Goal: Task Accomplishment & Management: Use online tool/utility

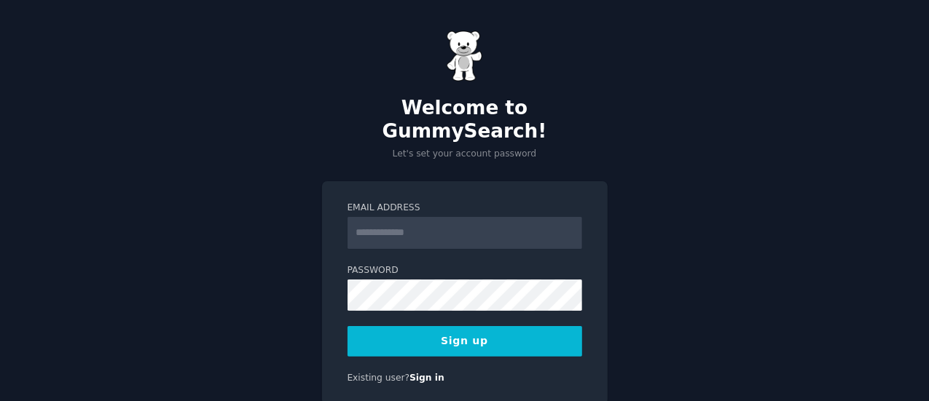
click at [423, 234] on form "Email Address Password Sign up" at bounding box center [464, 279] width 235 height 155
click at [420, 219] on input "Email Address" at bounding box center [464, 233] width 235 height 32
click at [439, 217] on input "Email Address" at bounding box center [464, 233] width 235 height 32
type input "**********"
click at [471, 326] on button "Sign up" at bounding box center [464, 341] width 235 height 31
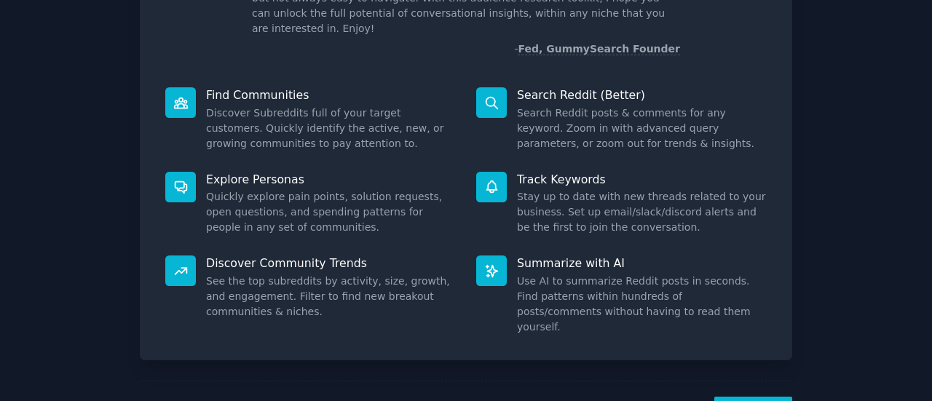
scroll to position [146, 0]
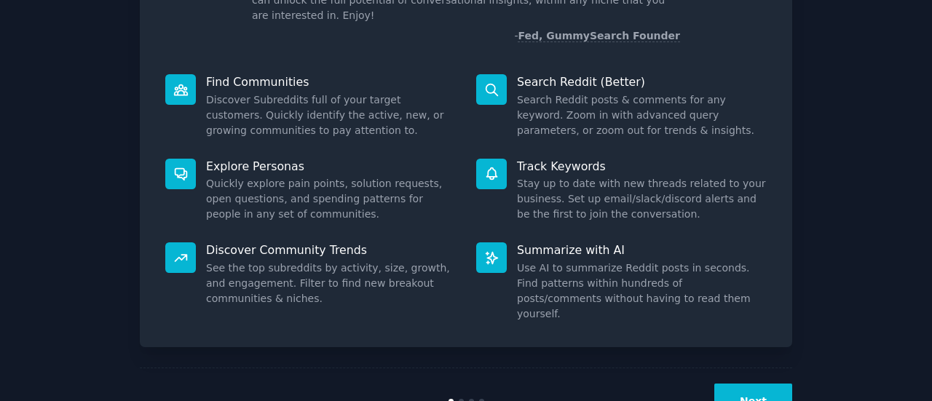
click at [794, 379] on div "Welcome! Intro to GummySearch Welcome! I built GummySearch because Reddit is a …" at bounding box center [466, 155] width 892 height 560
click at [766, 384] on button "Next" at bounding box center [754, 402] width 78 height 36
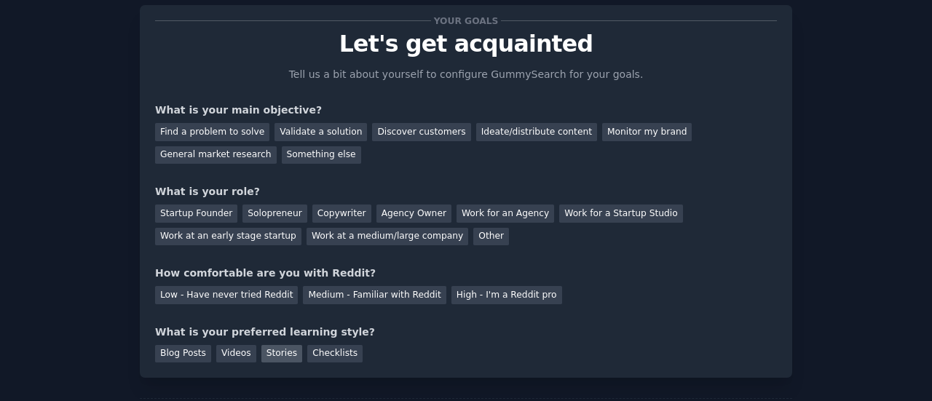
scroll to position [119, 0]
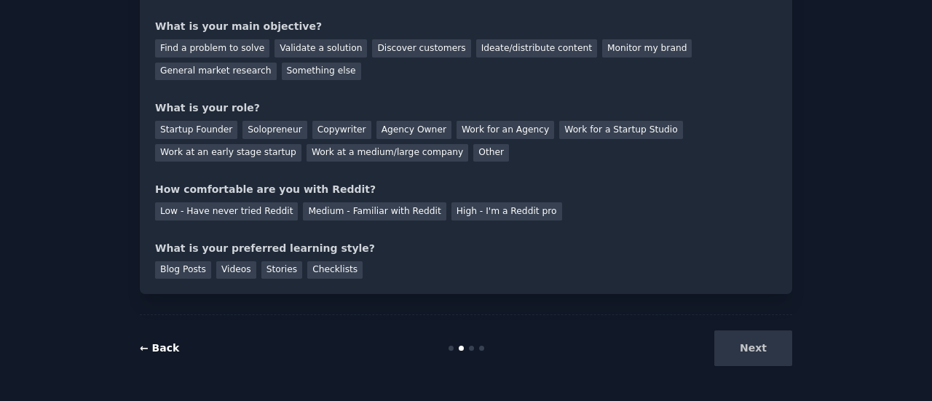
click at [148, 347] on link "← Back" at bounding box center [159, 348] width 39 height 12
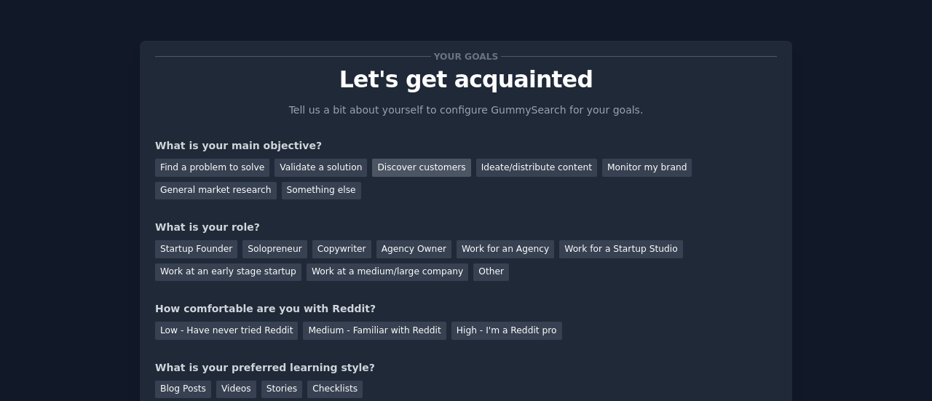
click at [393, 165] on div "Discover customers" at bounding box center [421, 168] width 98 height 18
click at [523, 170] on div "Ideate/distribute content" at bounding box center [536, 168] width 121 height 18
click at [380, 166] on div "Discover customers" at bounding box center [421, 168] width 98 height 18
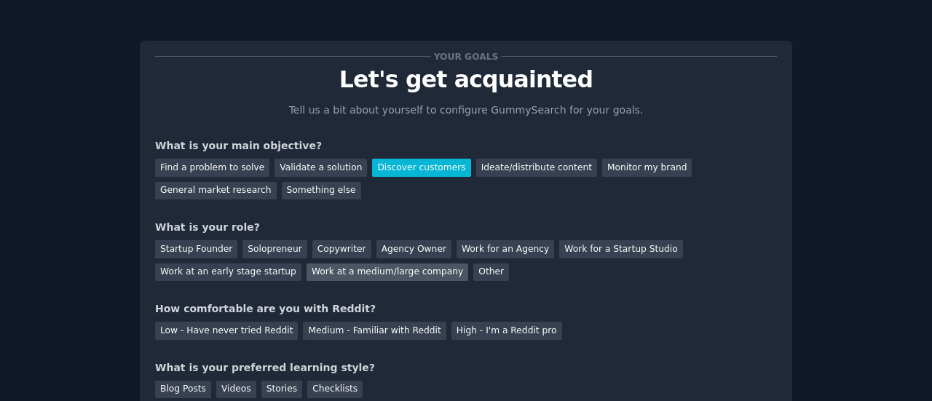
click at [307, 273] on div "Work at a medium/large company" at bounding box center [388, 273] width 162 height 18
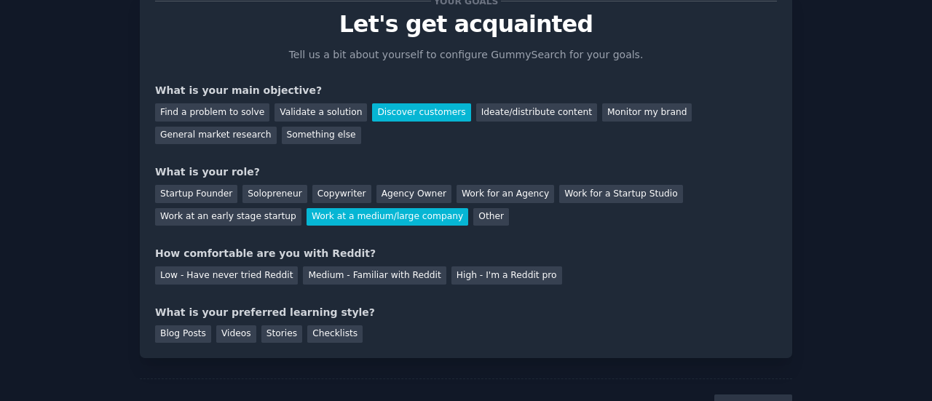
scroll to position [73, 0]
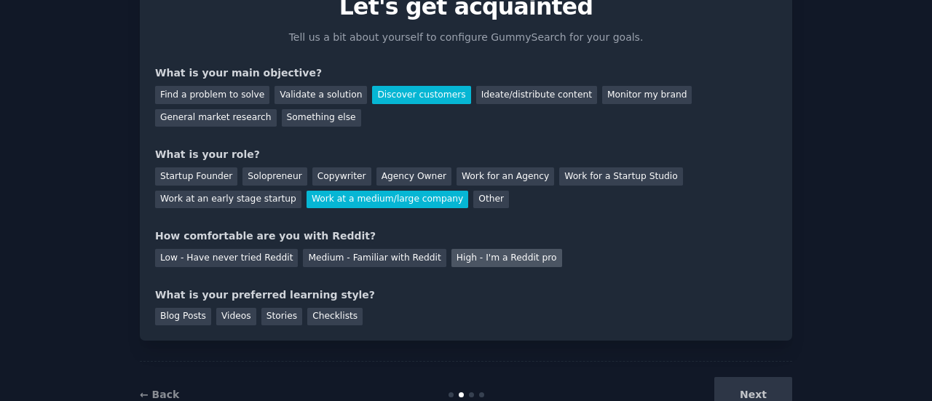
click at [452, 260] on div "High - I'm a Reddit pro" at bounding box center [507, 258] width 111 height 18
click at [192, 309] on div "Blog Posts" at bounding box center [183, 317] width 56 height 18
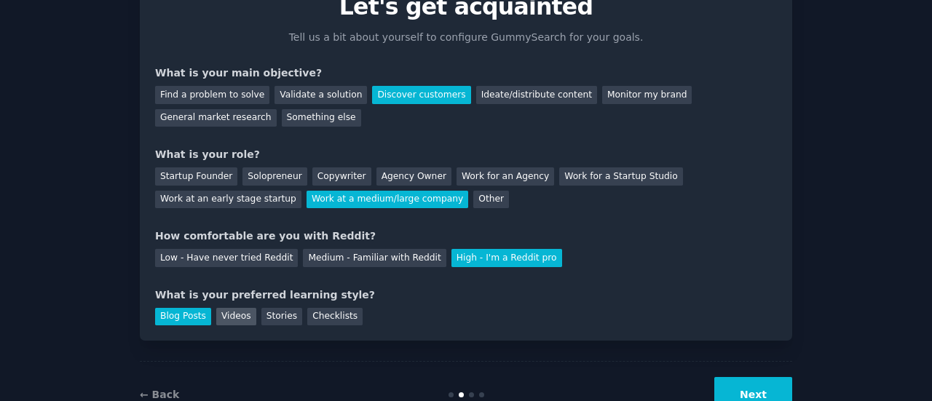
click at [225, 314] on div "Videos" at bounding box center [236, 317] width 40 height 18
click at [262, 315] on div "Stories" at bounding box center [282, 317] width 41 height 18
click at [321, 318] on div "Checklists" at bounding box center [334, 317] width 55 height 18
click at [313, 318] on div "Checklists" at bounding box center [334, 317] width 55 height 18
click at [417, 320] on div "Blog Posts Videos Stories Checklists" at bounding box center [466, 314] width 622 height 23
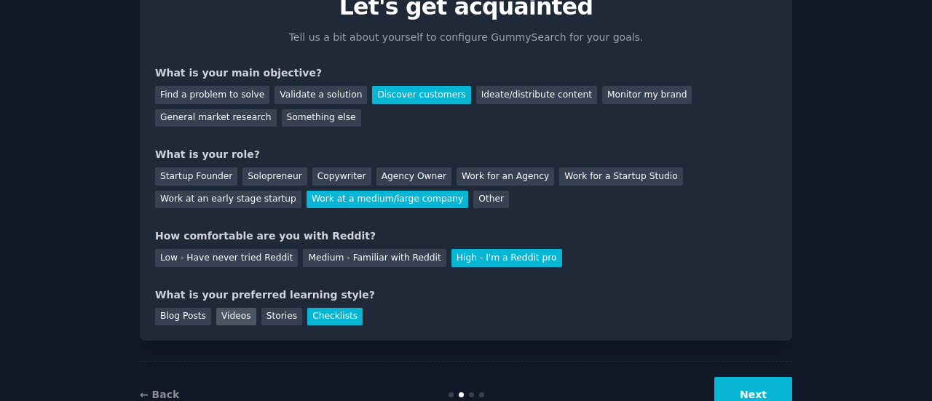
click at [245, 318] on div "Videos" at bounding box center [236, 317] width 40 height 18
click at [230, 319] on div "Videos" at bounding box center [236, 317] width 40 height 18
click at [216, 318] on div "Videos" at bounding box center [236, 317] width 40 height 18
click at [189, 318] on div "Blog Posts" at bounding box center [183, 317] width 56 height 18
click at [262, 319] on div "Stories" at bounding box center [282, 317] width 41 height 18
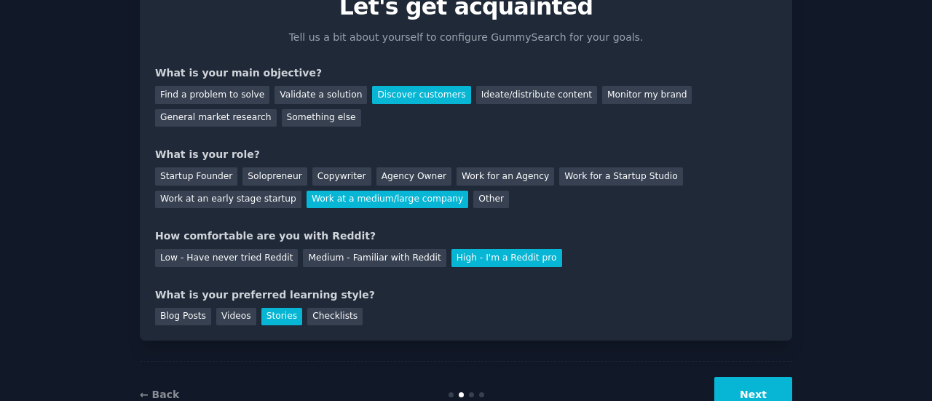
click at [769, 393] on button "Next" at bounding box center [754, 395] width 78 height 36
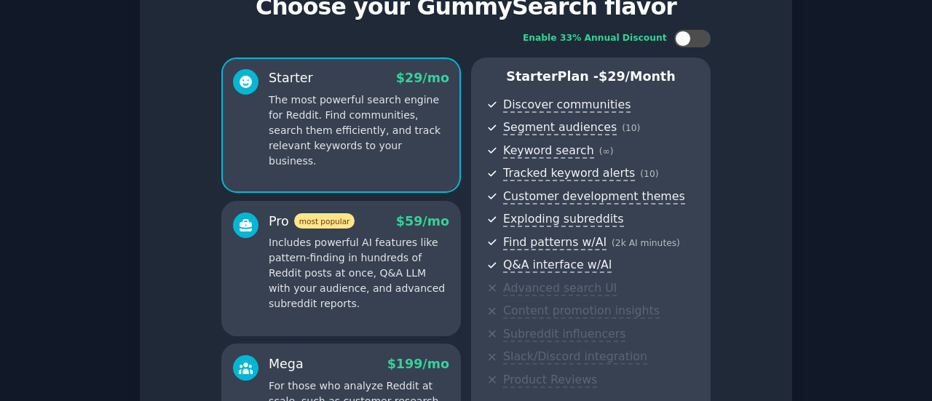
scroll to position [288, 0]
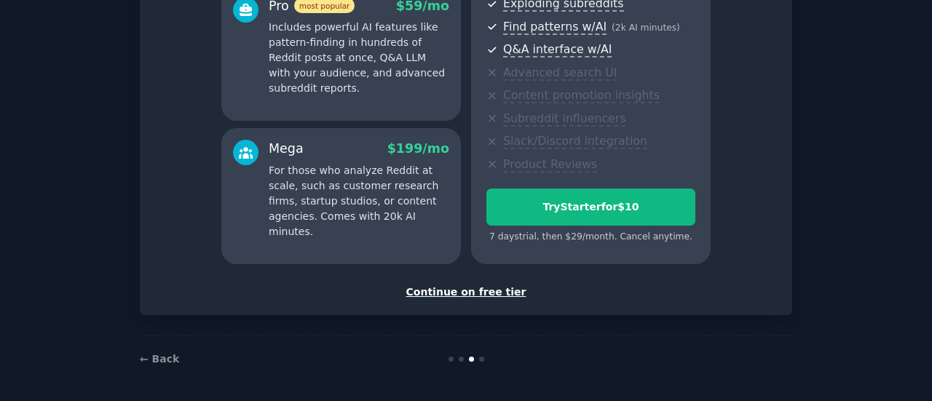
click at [468, 291] on div "Continue on free tier" at bounding box center [466, 292] width 622 height 15
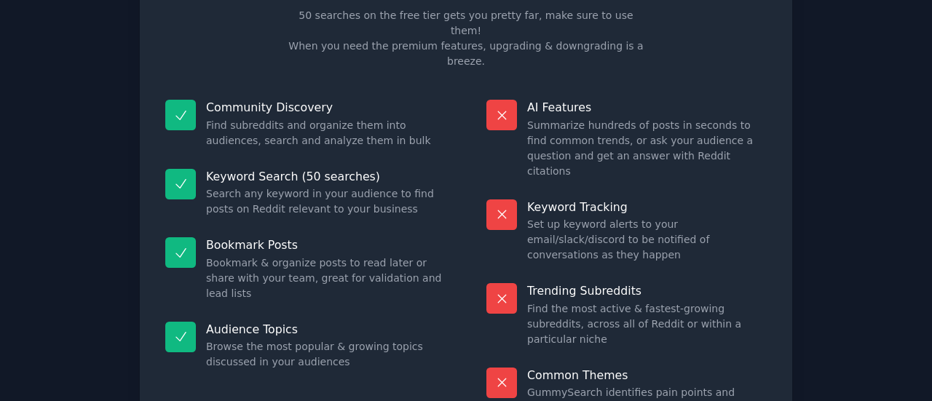
scroll to position [165, 0]
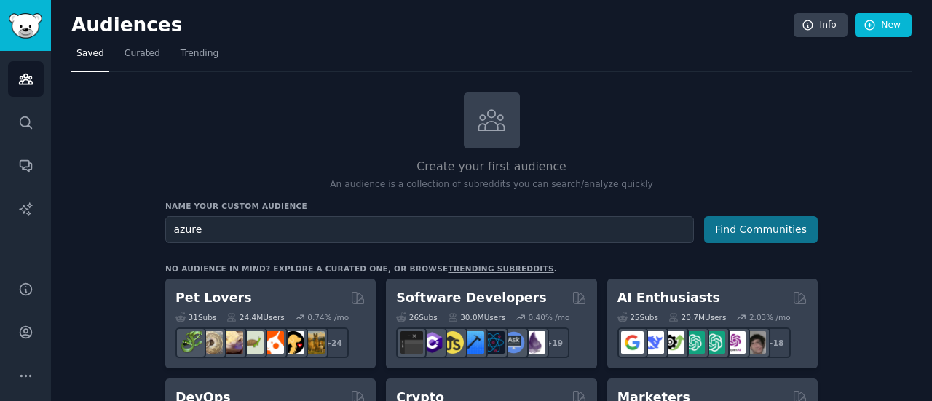
type input "azure"
click at [753, 227] on button "Find Communities" at bounding box center [761, 229] width 114 height 27
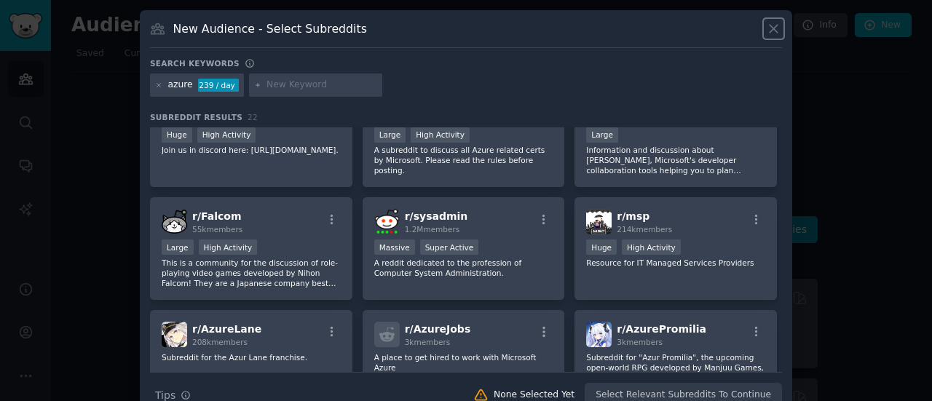
scroll to position [73, 0]
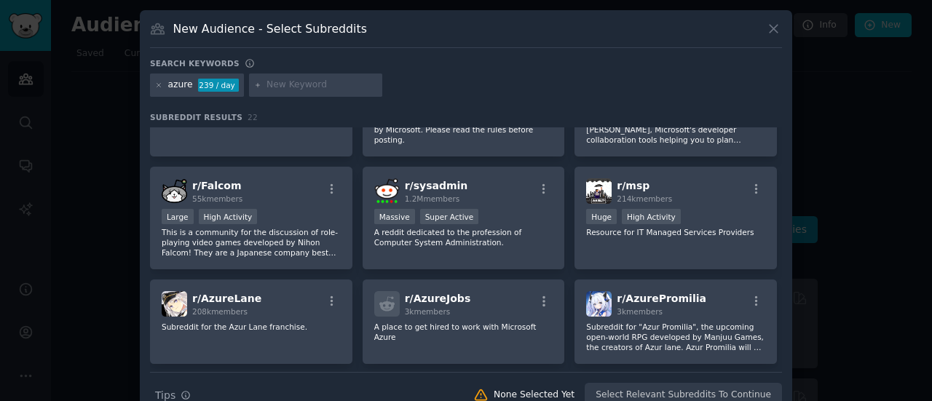
click at [288, 85] on input "text" at bounding box center [322, 85] width 111 height 13
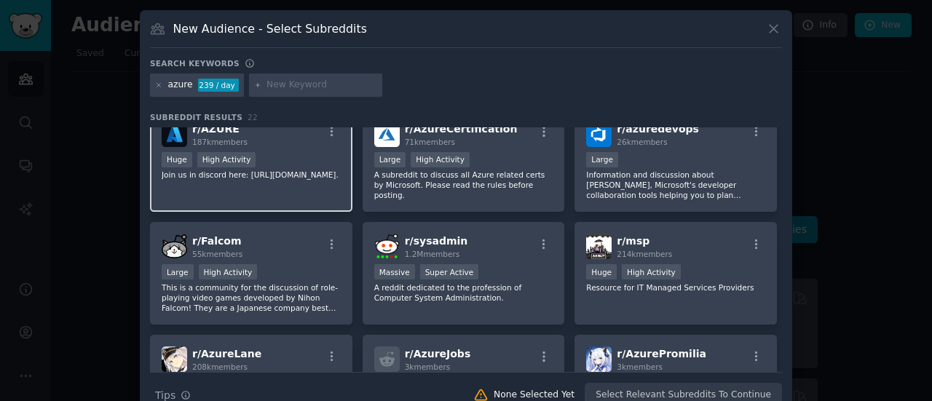
scroll to position [0, 0]
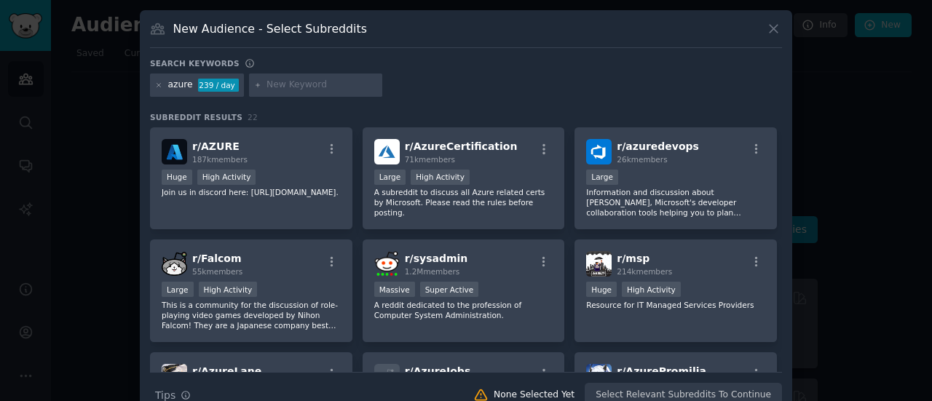
click at [299, 90] on input "text" at bounding box center [322, 85] width 111 height 13
type input "finpos"
click at [254, 82] on icon at bounding box center [258, 86] width 8 height 8
click at [339, 85] on input "text" at bounding box center [322, 85] width 111 height 13
type input "Finops"
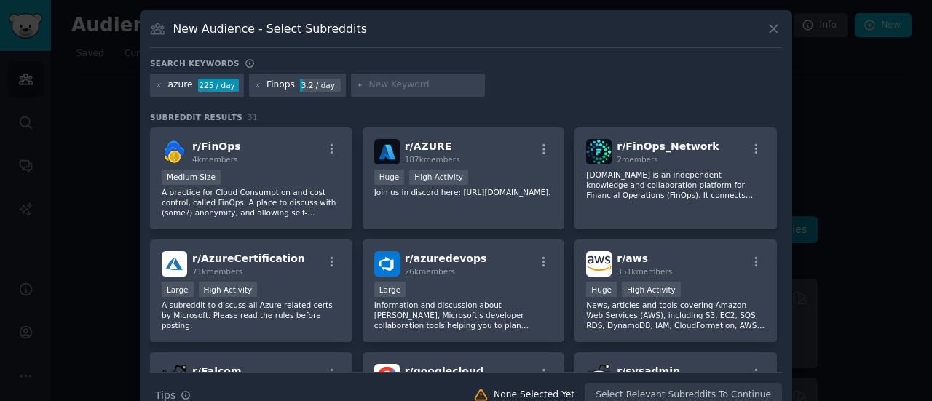
click at [310, 85] on div "3.2 / day" at bounding box center [320, 85] width 41 height 13
click at [256, 85] on icon at bounding box center [258, 85] width 4 height 4
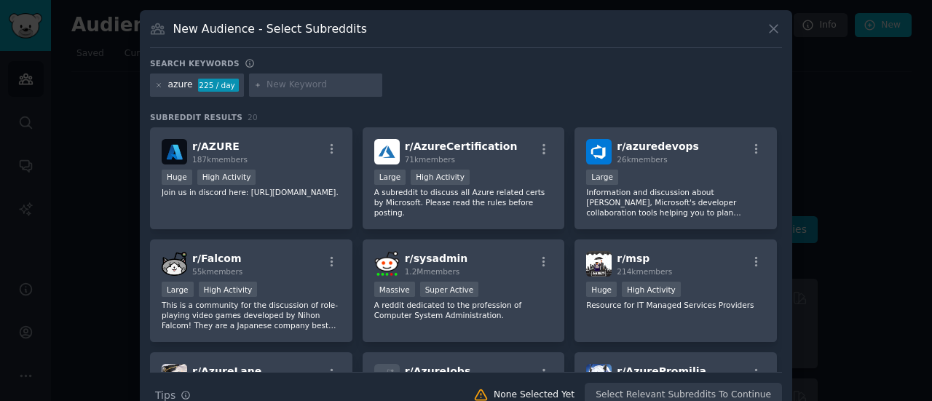
click at [280, 80] on input "text" at bounding box center [322, 85] width 111 height 13
type input "Finops"
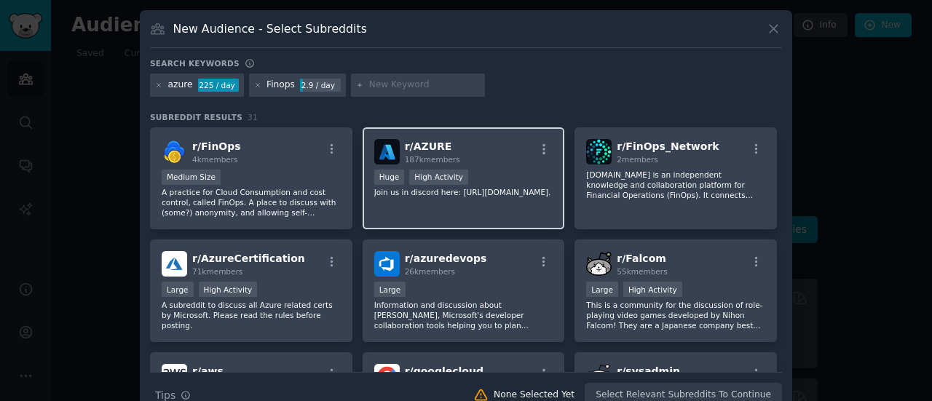
click at [423, 145] on span "r/ AZURE" at bounding box center [428, 147] width 47 height 12
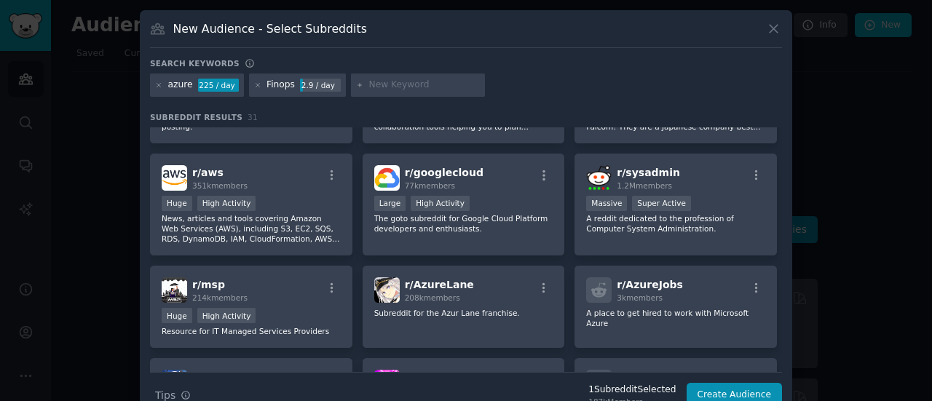
scroll to position [219, 0]
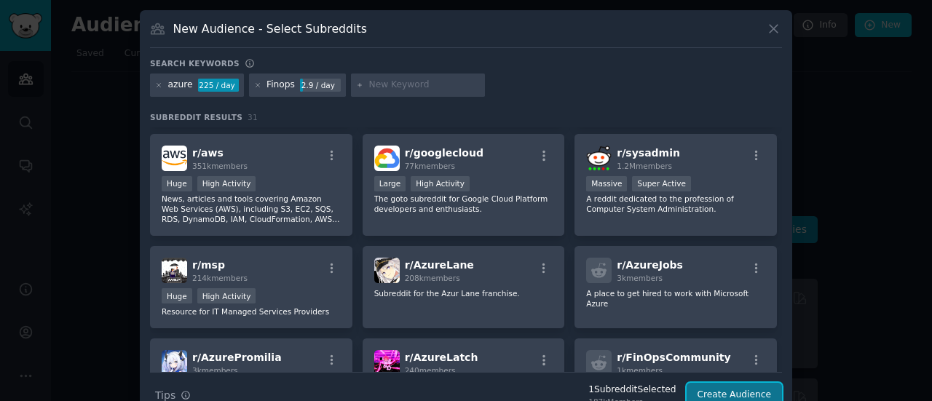
click at [724, 395] on button "Create Audience" at bounding box center [735, 395] width 96 height 25
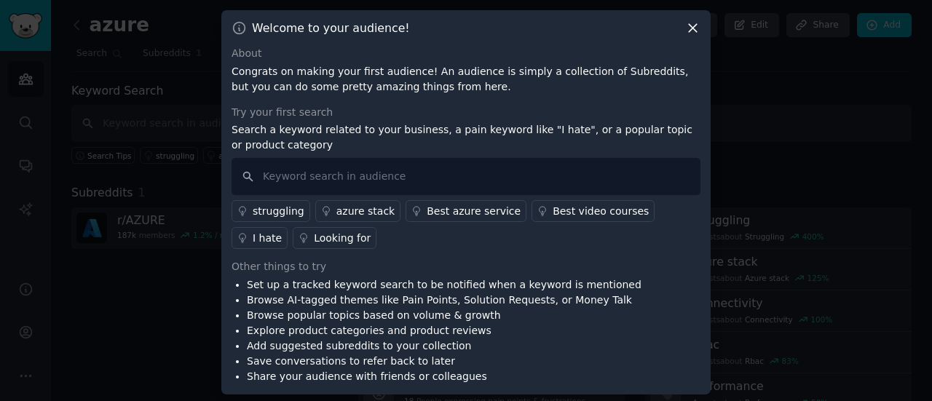
scroll to position [1, 0]
click at [326, 176] on input "text" at bounding box center [466, 175] width 469 height 37
click at [328, 178] on input "text" at bounding box center [466, 176] width 469 height 37
type input "azure cost"
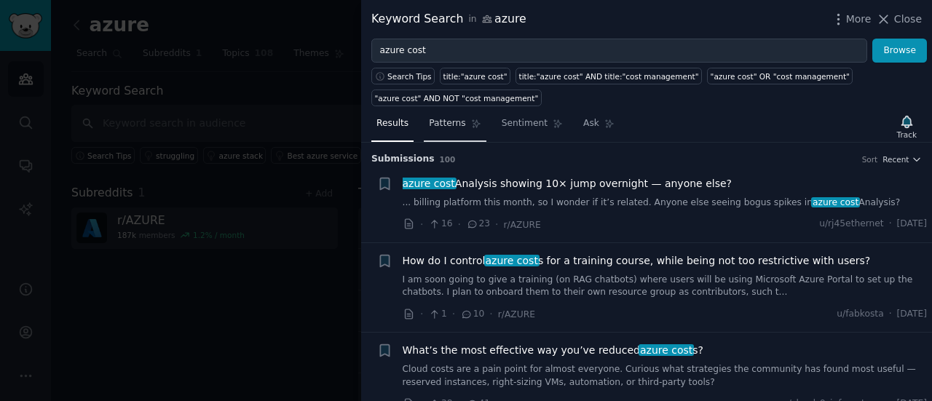
click at [444, 130] on link "Patterns" at bounding box center [455, 127] width 62 height 30
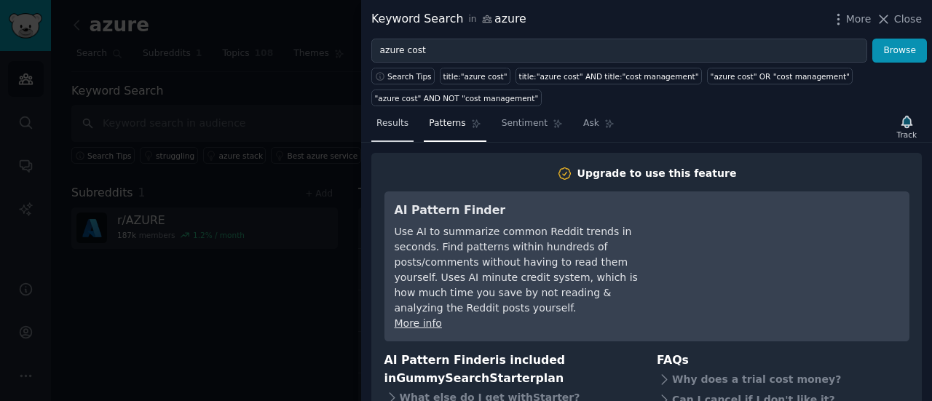
click at [398, 120] on span "Results" at bounding box center [393, 123] width 32 height 13
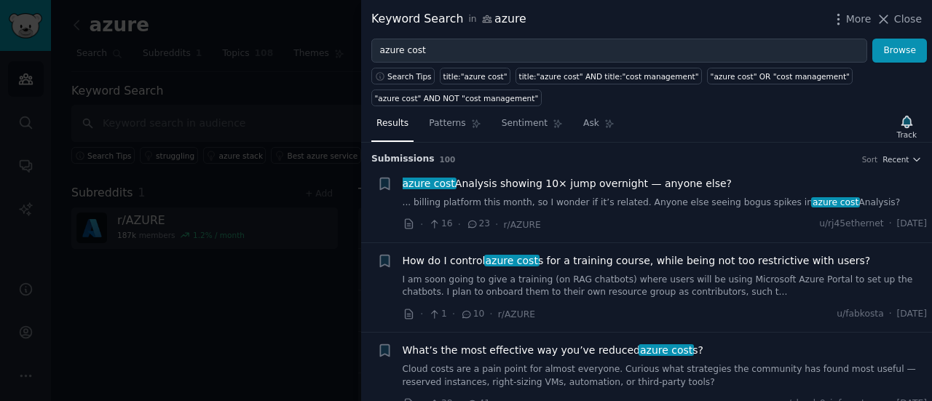
click at [559, 177] on span "azure cost Analysis showing 10× jump overnight — anyone else?" at bounding box center [567, 183] width 329 height 15
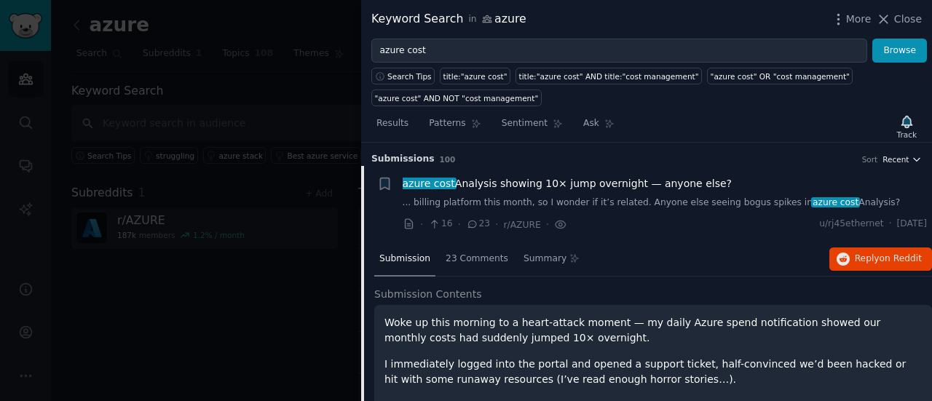
click at [892, 162] on h3 "Submission s 100 Sort Recent" at bounding box center [647, 159] width 551 height 13
click at [887, 160] on span "Recent" at bounding box center [896, 159] width 26 height 10
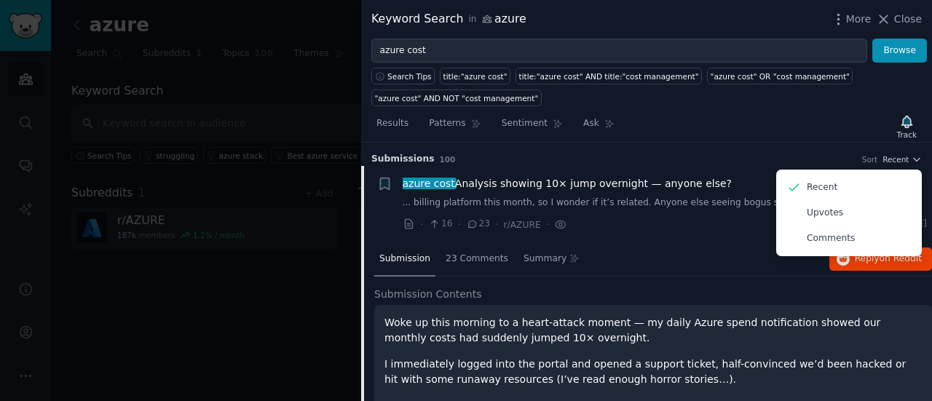
click at [744, 153] on h3 "Submission s 100 Sort Recent Recent Upvotes Comments" at bounding box center [647, 159] width 551 height 13
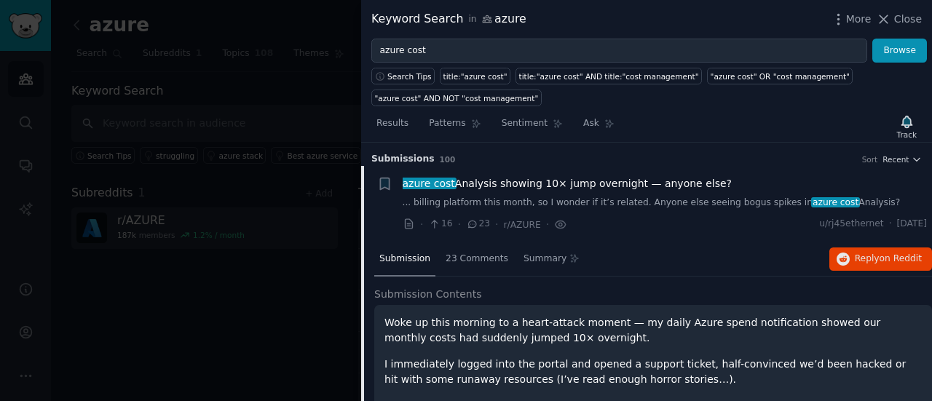
click at [573, 200] on link "... billing platform this month, so I wonder if it’s related. Anyone else seein…" at bounding box center [665, 203] width 525 height 13
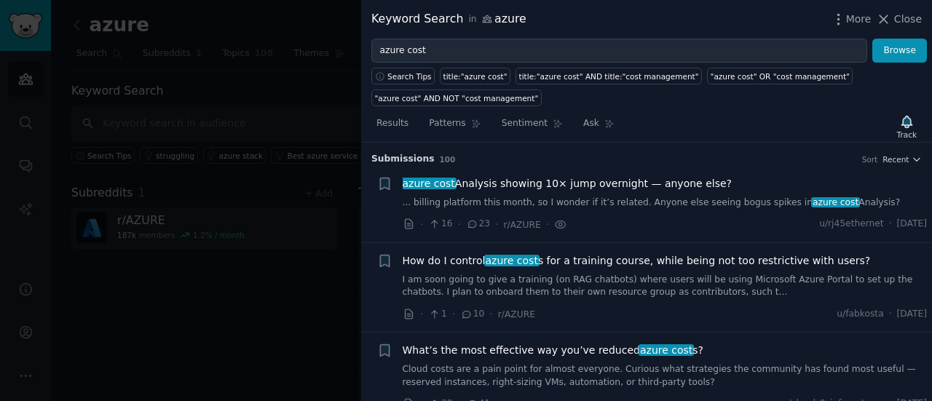
scroll to position [23, 0]
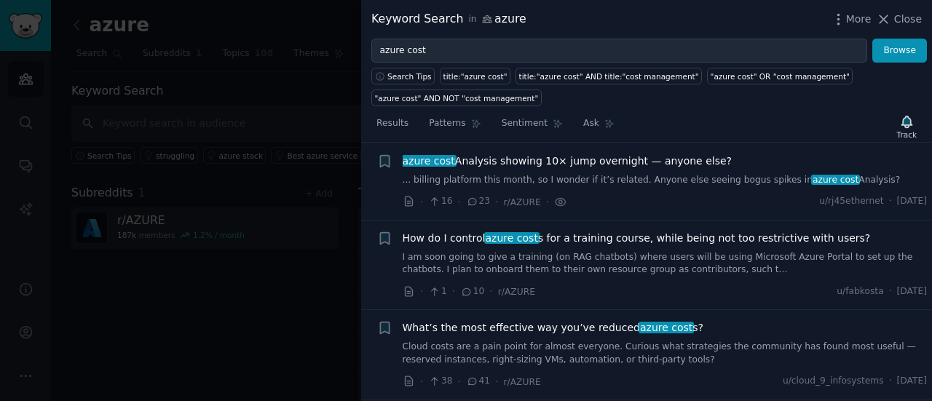
click at [568, 162] on span "azure cost Analysis showing 10× jump overnight — anyone else?" at bounding box center [567, 161] width 329 height 15
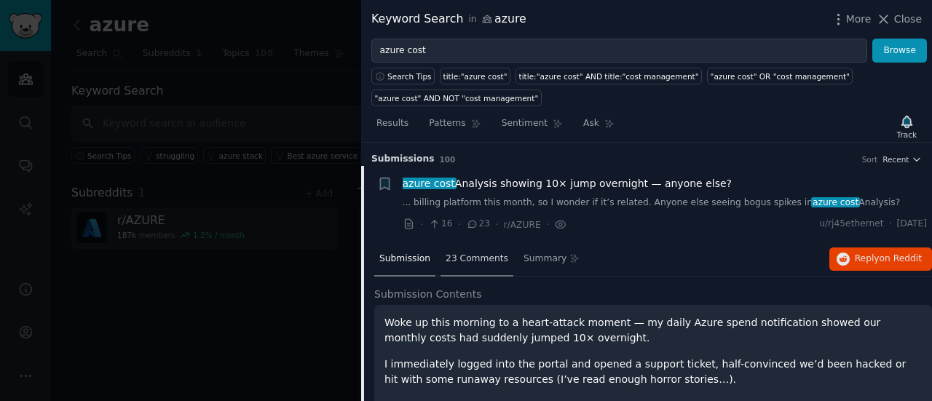
click at [469, 256] on span "23 Comments" at bounding box center [477, 259] width 63 height 13
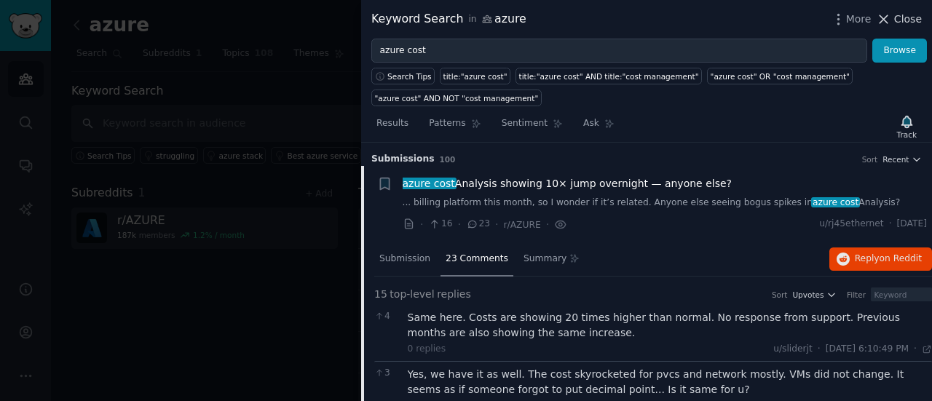
click at [903, 26] on div "More Close" at bounding box center [876, 19] width 91 height 18
click at [903, 15] on span "Close" at bounding box center [909, 19] width 28 height 15
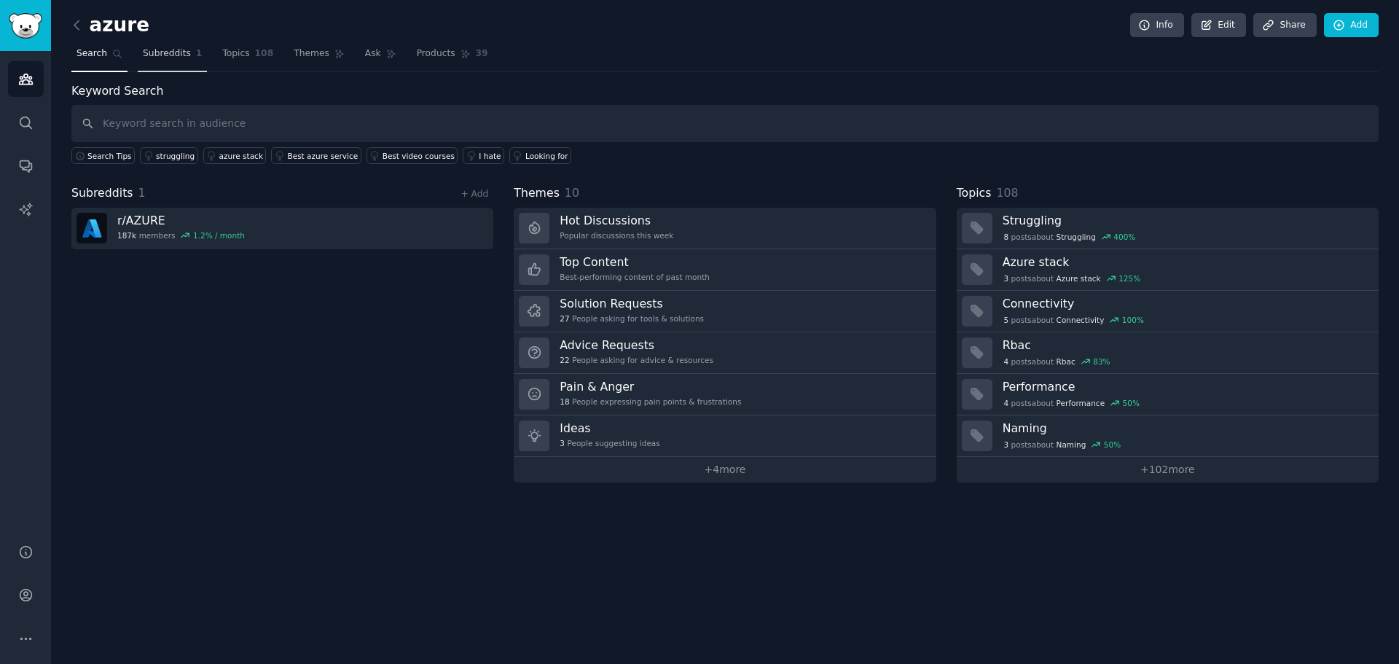
click at [196, 51] on span "1" at bounding box center [199, 53] width 7 height 13
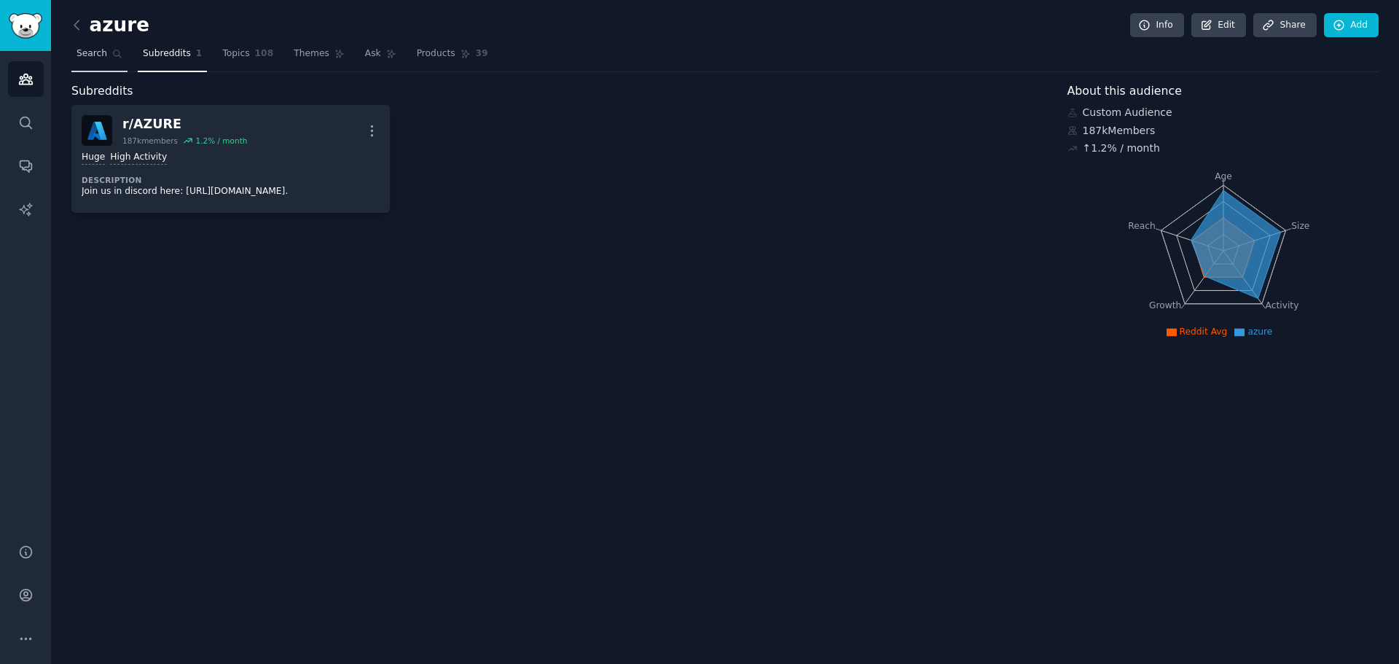
click at [94, 52] on span "Search" at bounding box center [91, 53] width 31 height 13
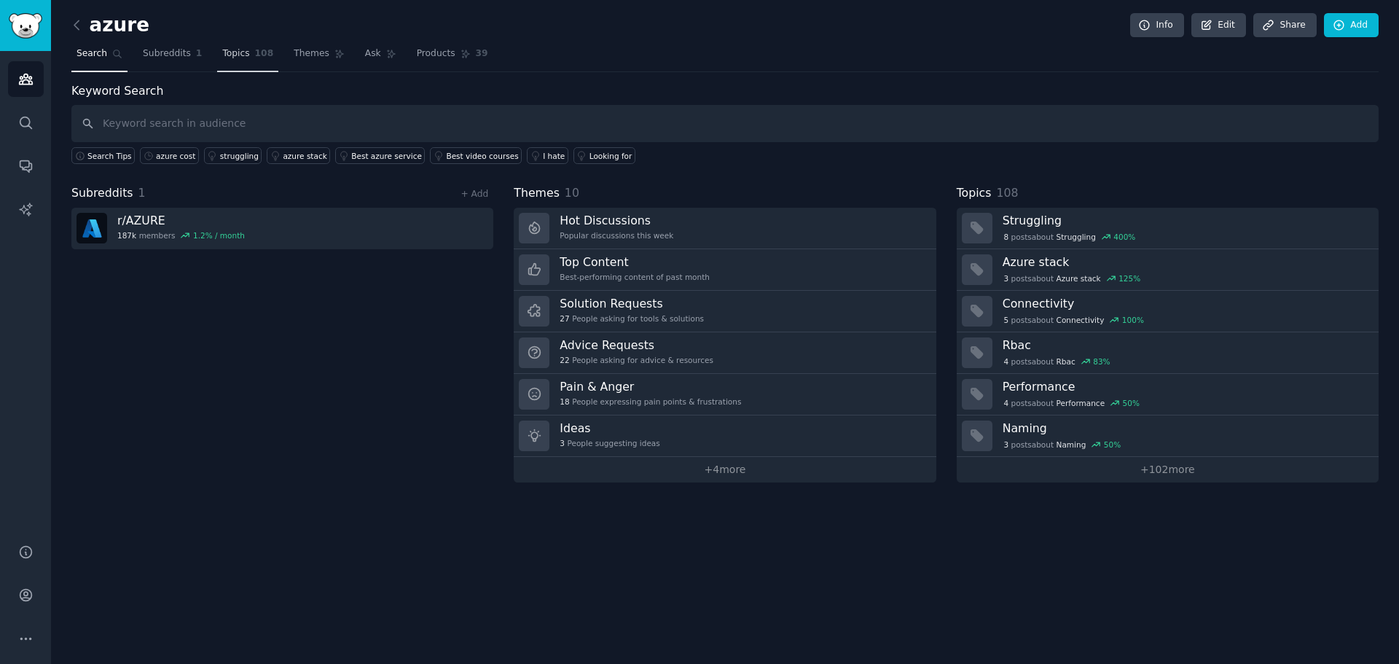
click at [255, 48] on span "108" at bounding box center [264, 53] width 19 height 13
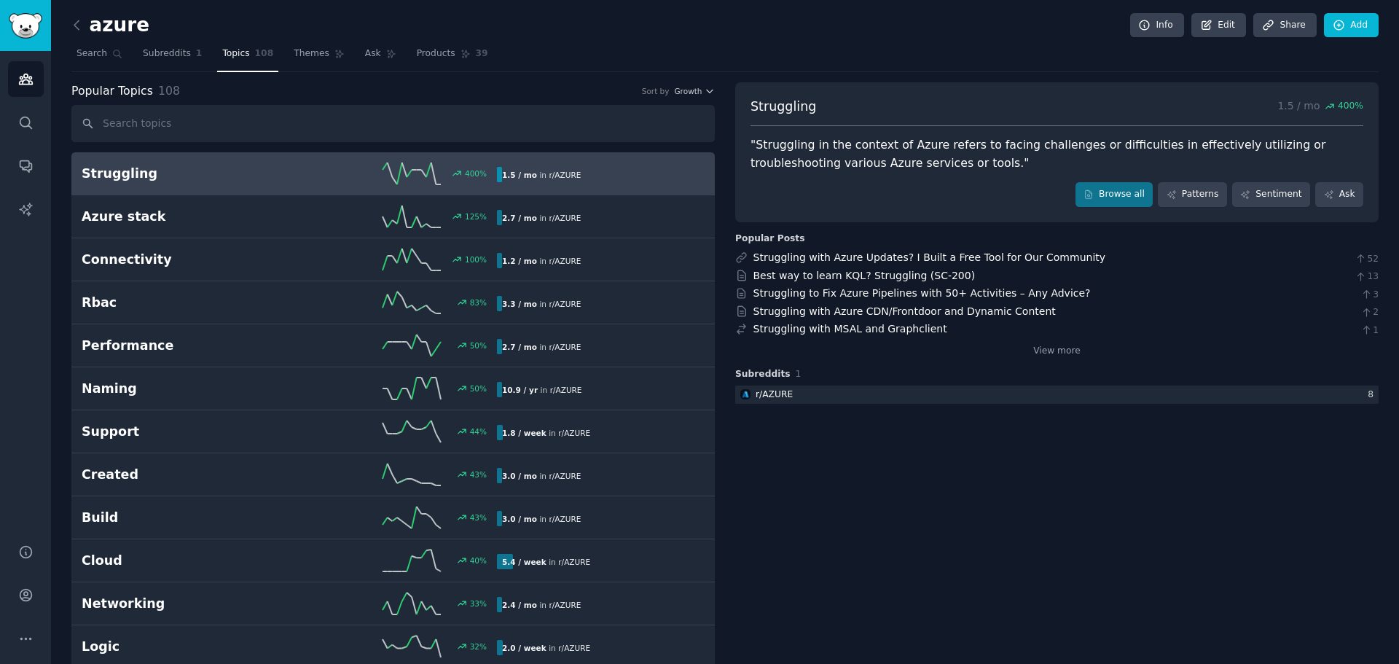
click at [168, 177] on h2 "Struggling" at bounding box center [186, 174] width 208 height 18
click at [932, 195] on link "Browse all" at bounding box center [1114, 194] width 78 height 25
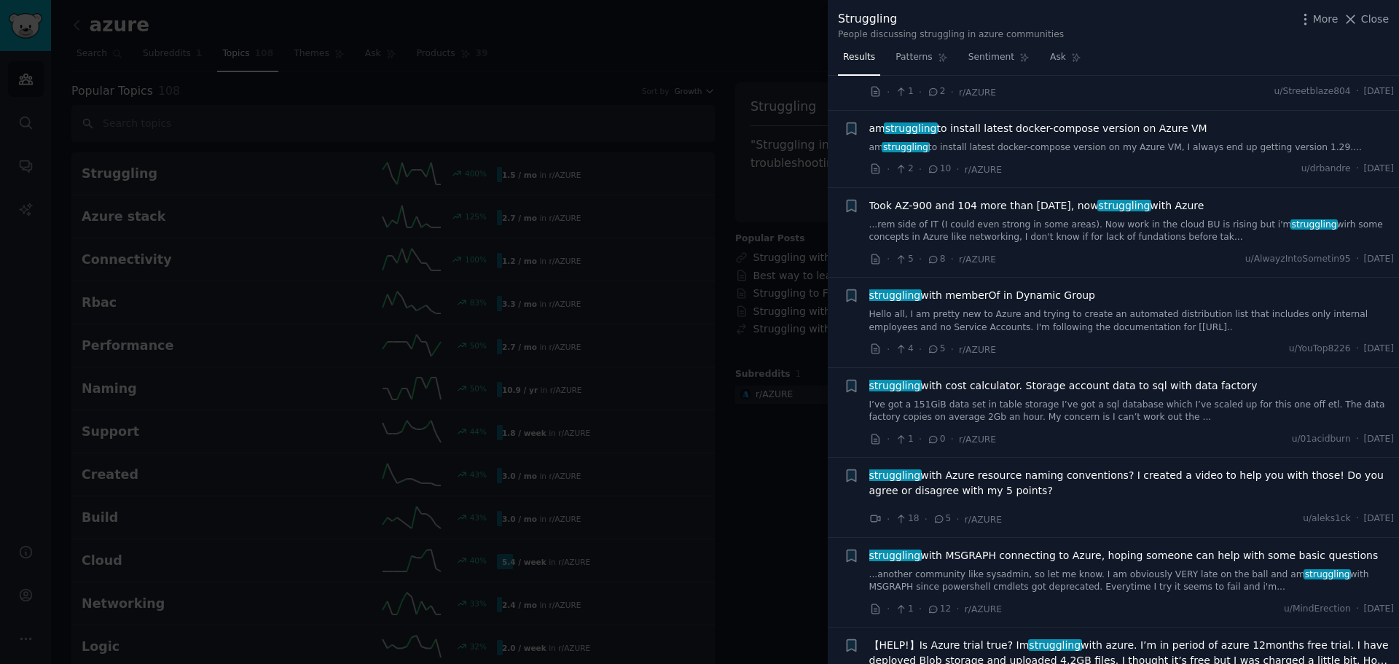
scroll to position [2550, 0]
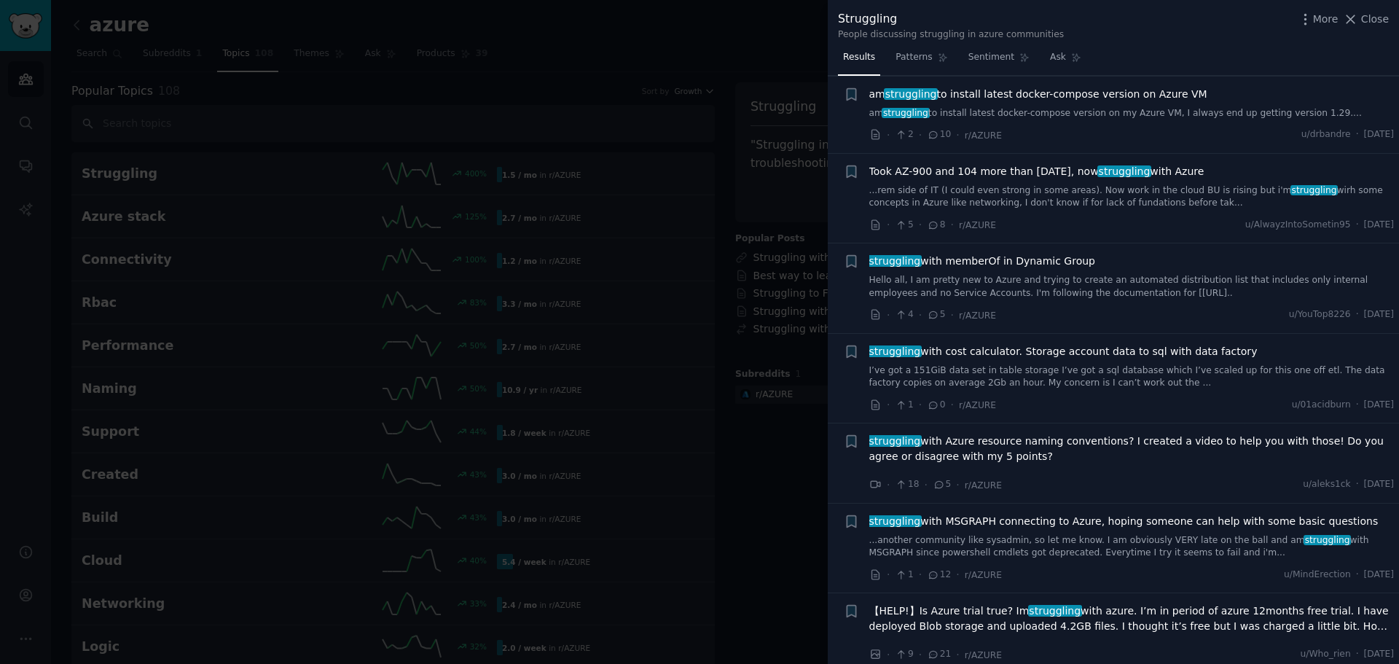
click at [753, 401] on div at bounding box center [699, 332] width 1399 height 664
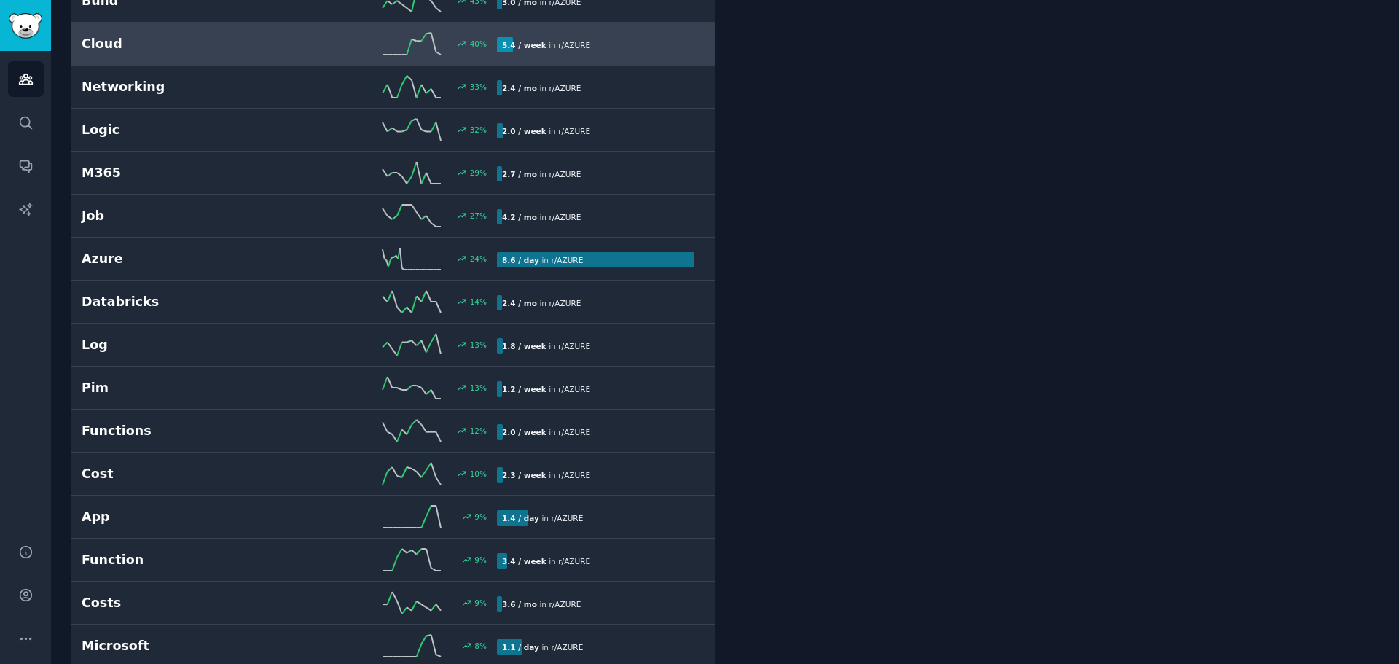
scroll to position [656, 0]
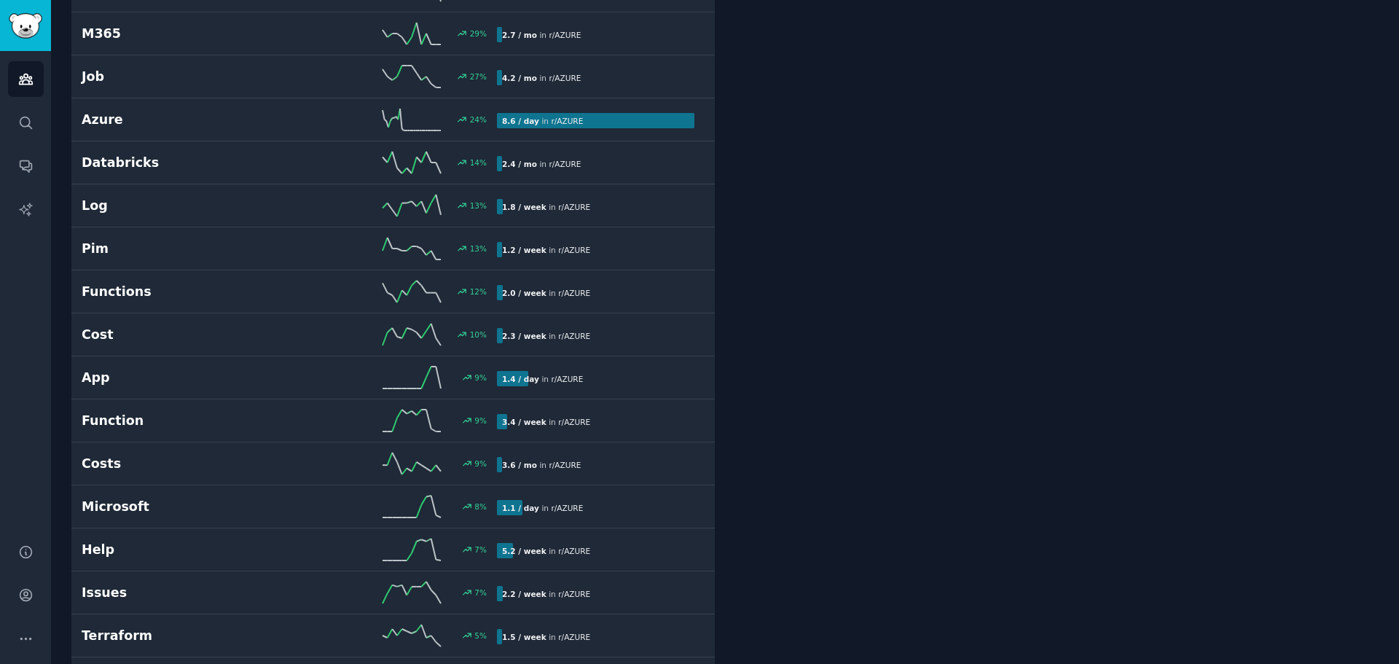
click at [133, 343] on h2 "Cost" at bounding box center [186, 335] width 208 height 18
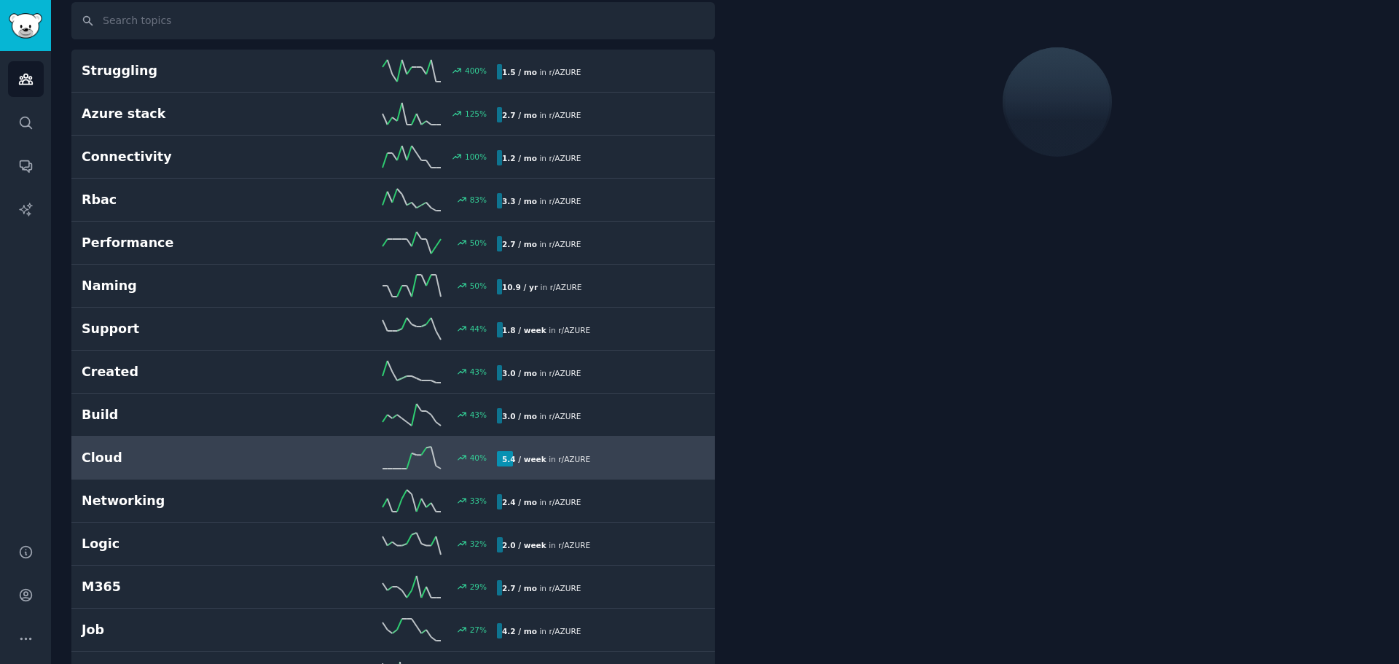
scroll to position [82, 0]
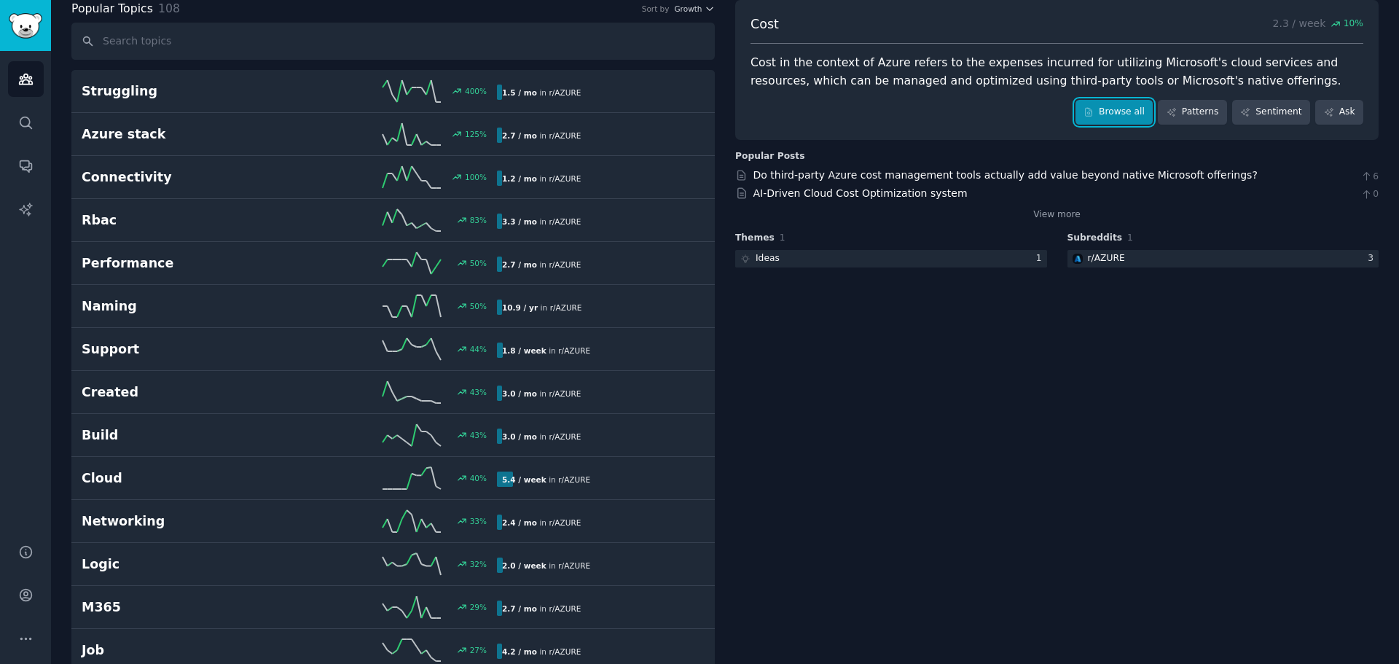
click at [932, 108] on icon at bounding box center [1088, 112] width 7 height 8
